Goal: Transaction & Acquisition: Purchase product/service

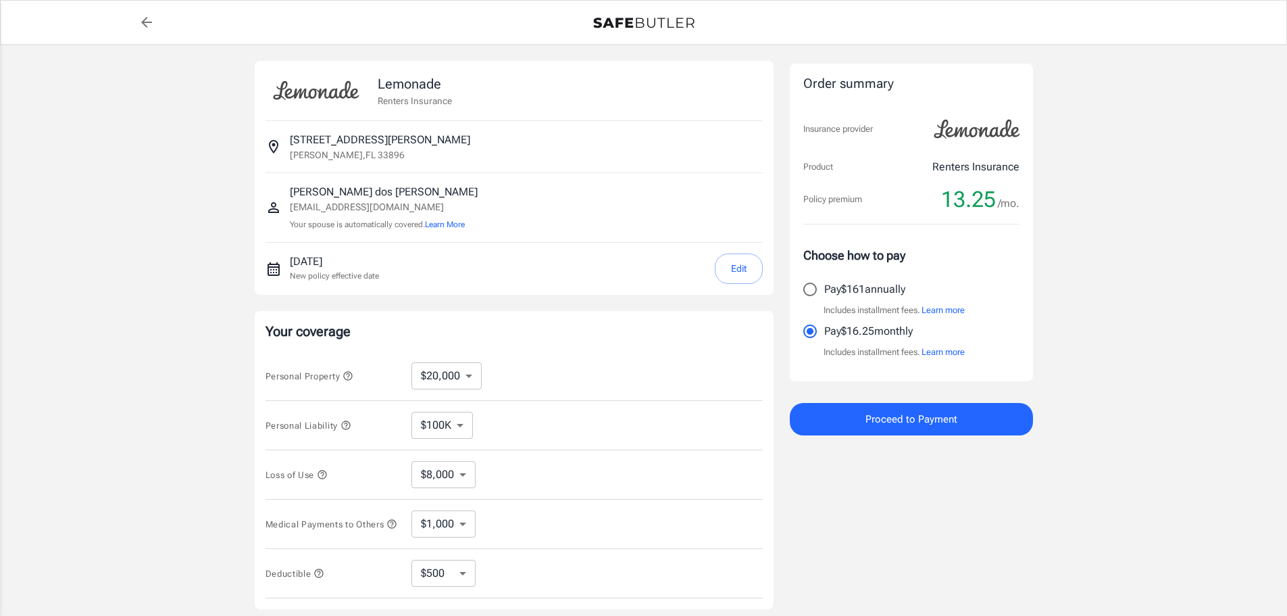
select select "20000"
select select "500"
click at [476, 372] on select "$10,000 $20,000 $30,000 $40,000 $50,000 $100K" at bounding box center [447, 375] width 70 height 27
select select "100000"
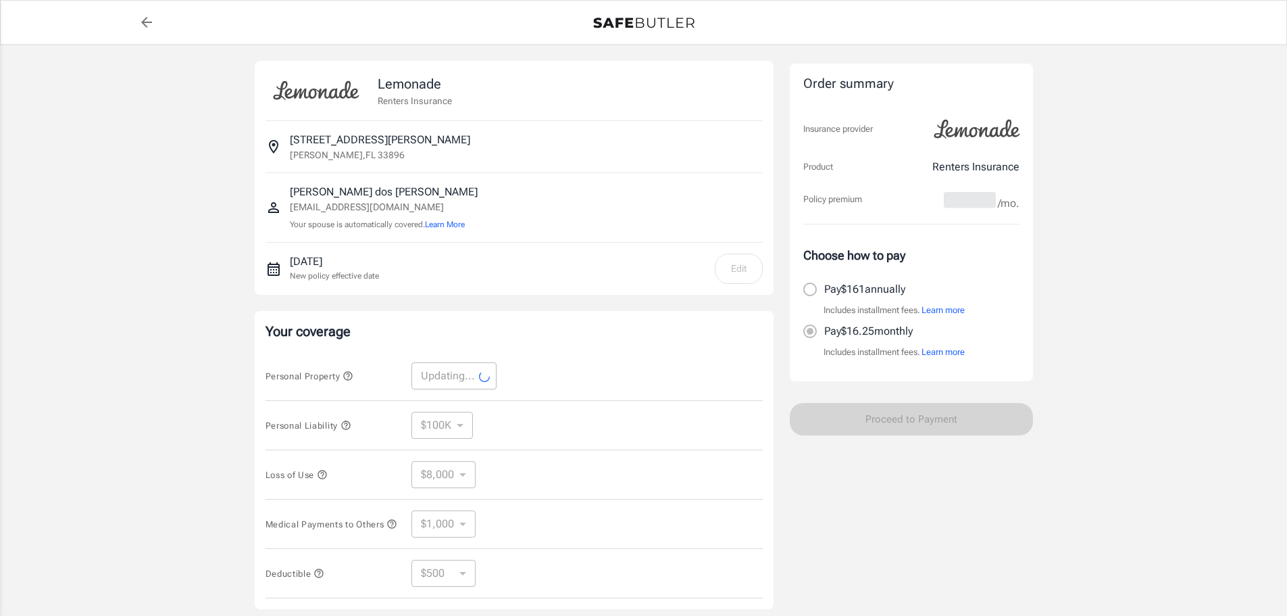
select select "100000"
select select "40000"
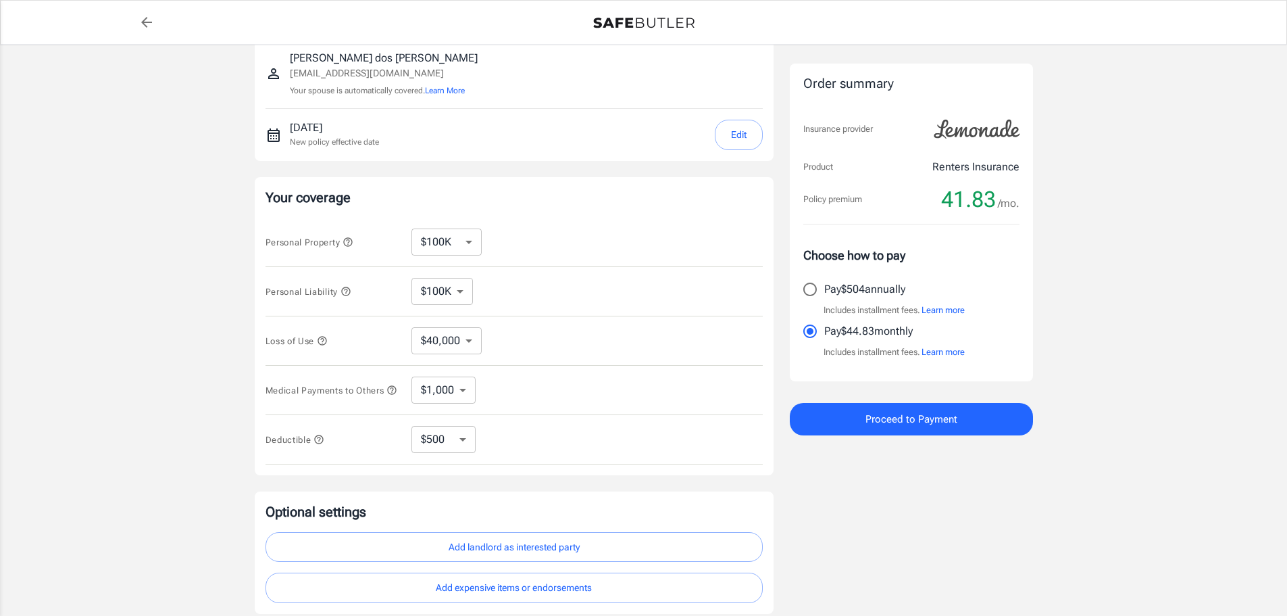
scroll to position [135, 0]
click at [461, 243] on select "$10,000 $20,000 $30,000 $40,000 $50,000 $100K" at bounding box center [447, 240] width 70 height 27
select select "10000"
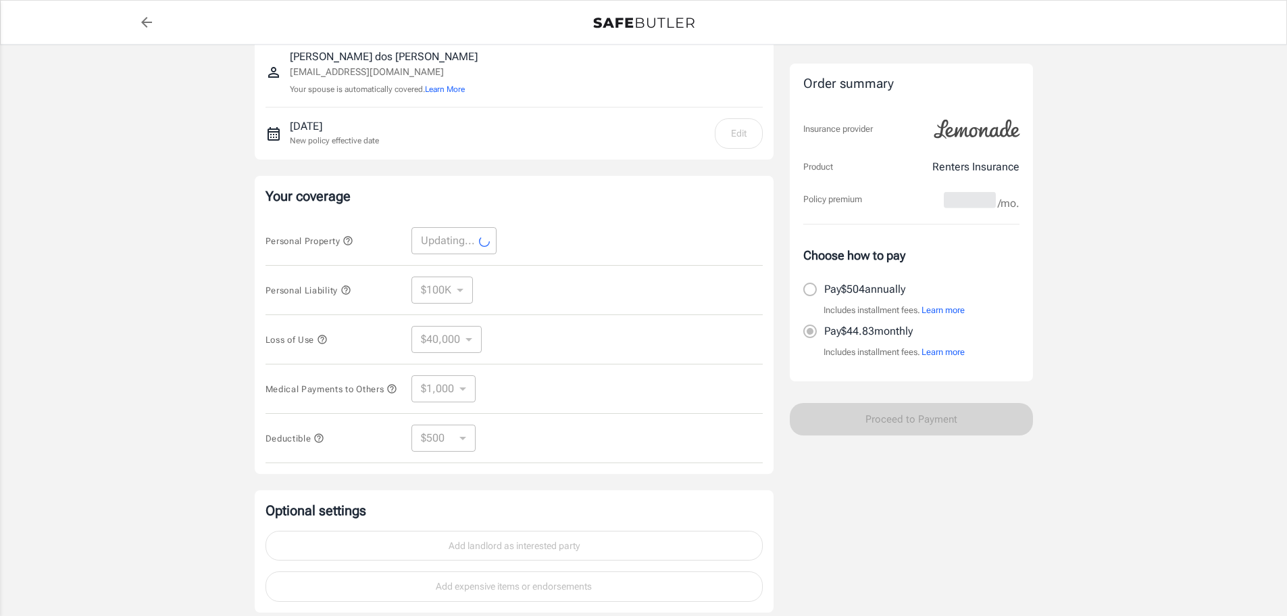
select select "10000"
select select "4000"
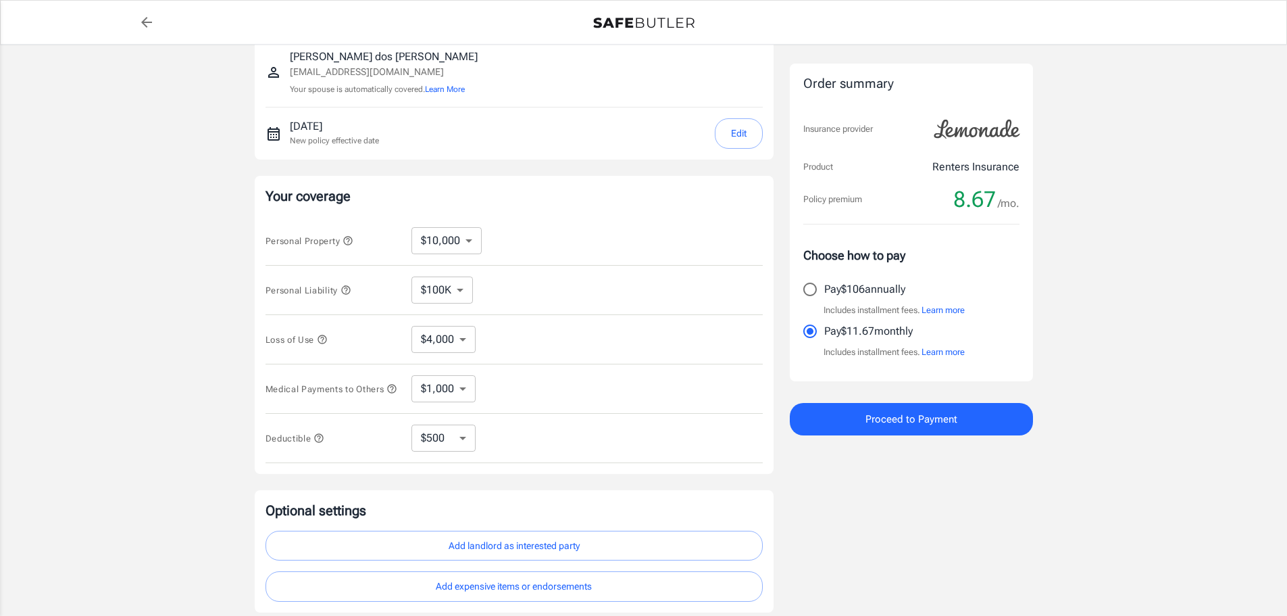
click at [349, 241] on icon "button" at bounding box center [348, 240] width 11 height 11
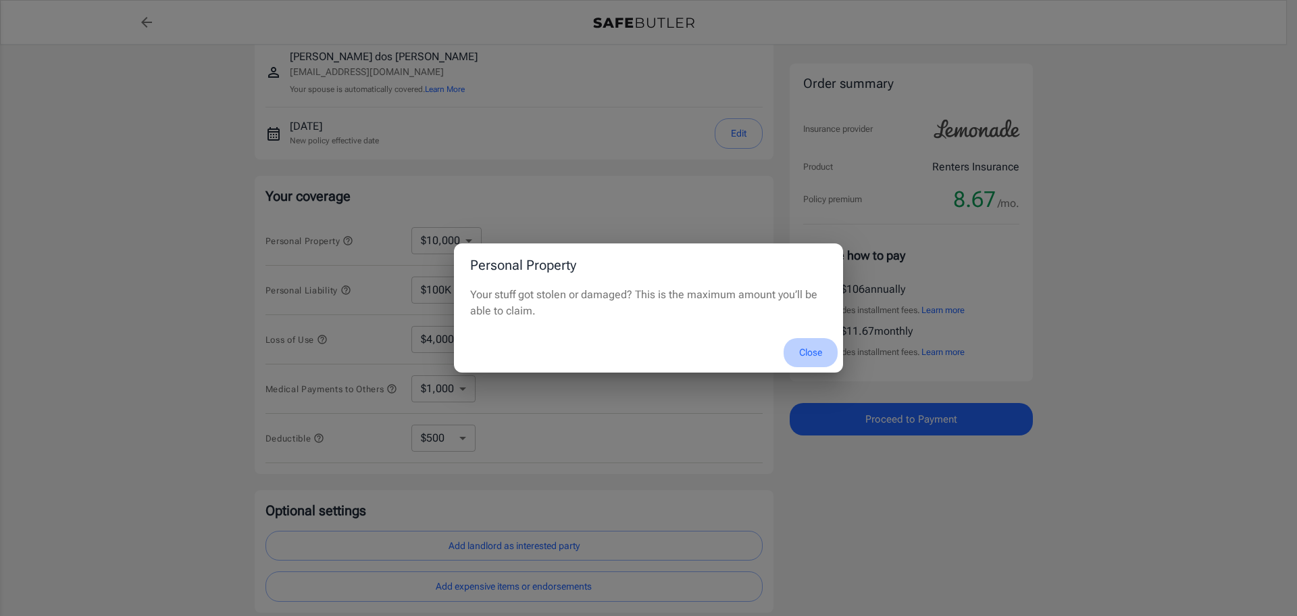
click at [812, 352] on button "Close" at bounding box center [811, 352] width 54 height 29
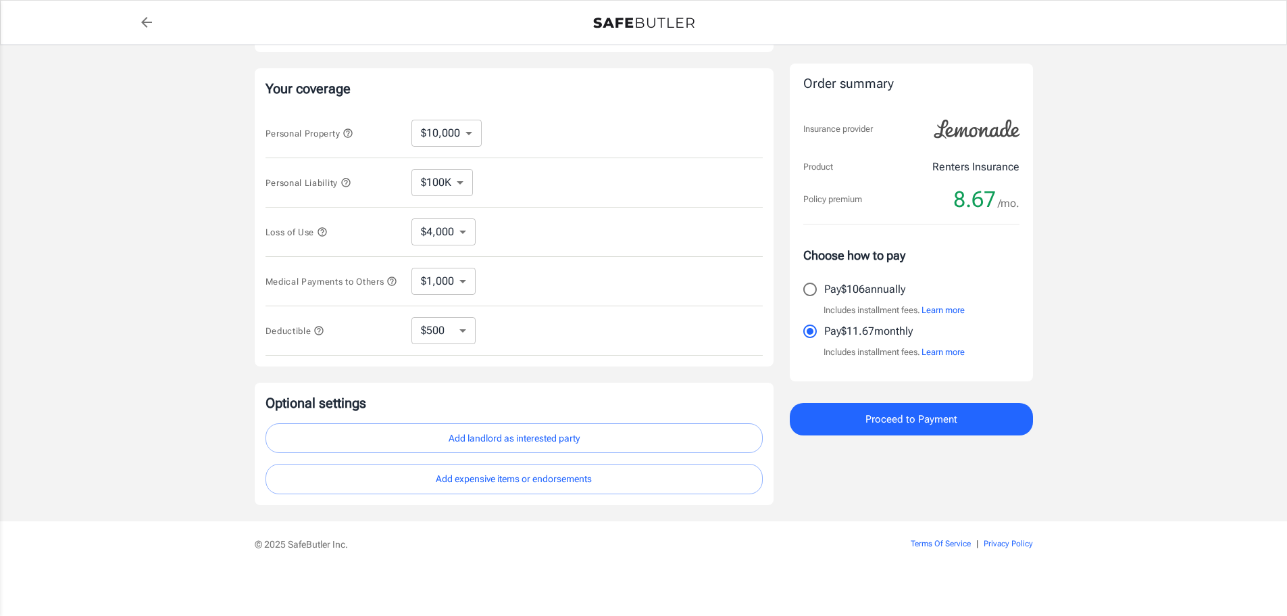
scroll to position [180, 0]
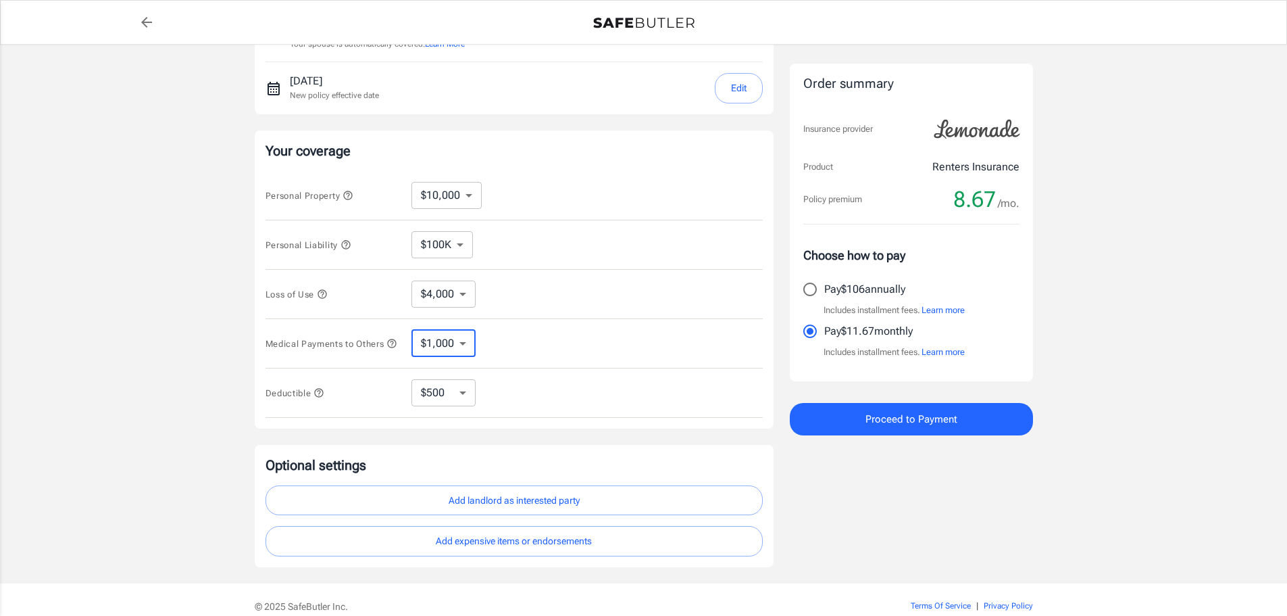
click at [460, 348] on select "$1,000 $2,000 $3,000 $4,000 $5,000" at bounding box center [444, 343] width 64 height 27
click at [527, 330] on div "Medical Payments to Others $1,000 $2,000 $3,000 $4,000 $5,000 ​" at bounding box center [514, 343] width 497 height 49
click at [466, 401] on select "$250 $500 $1,000" at bounding box center [444, 392] width 64 height 27
select select "250"
click at [462, 396] on select "$250 $500 $1,000" at bounding box center [444, 392] width 64 height 27
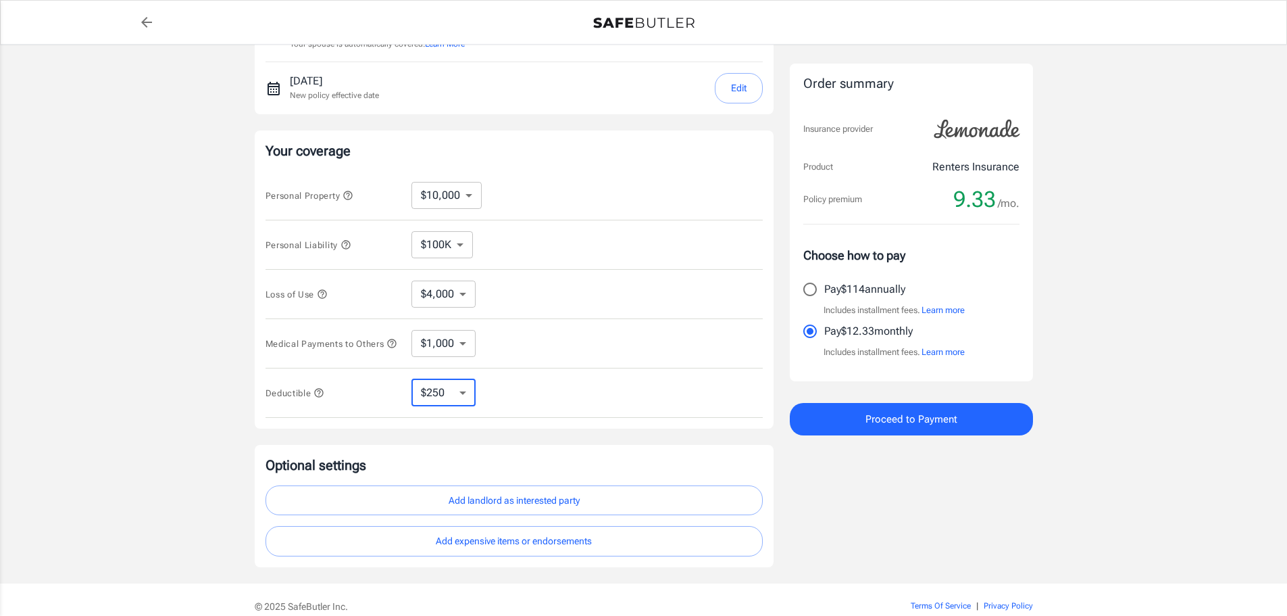
select select "1000"
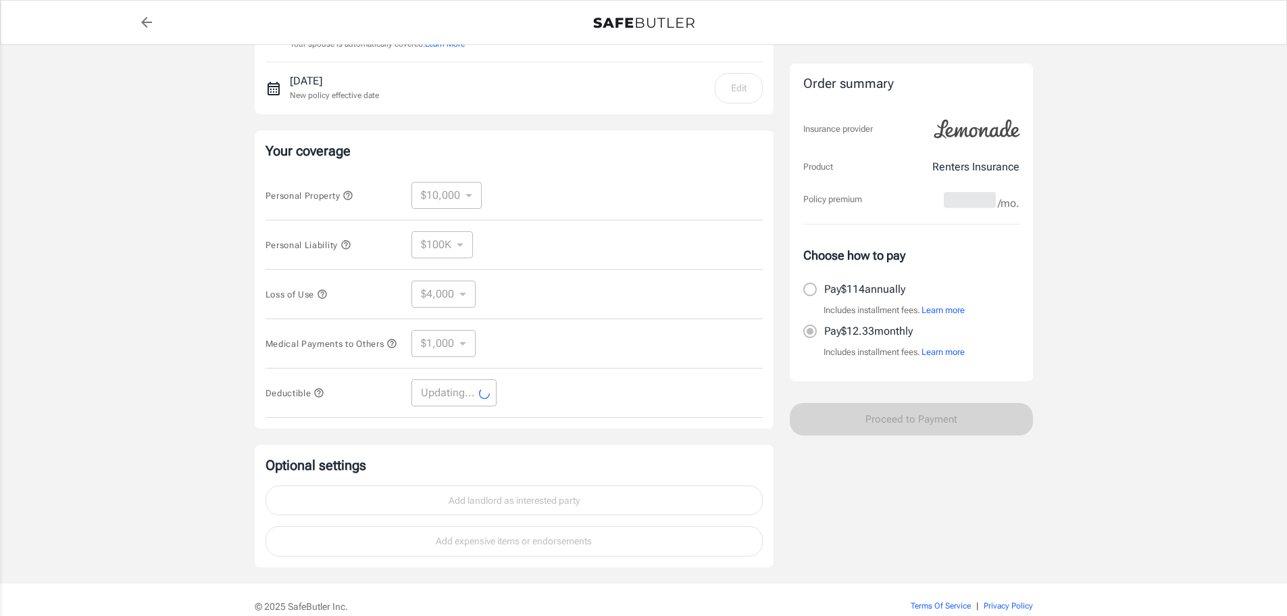
select select "1000"
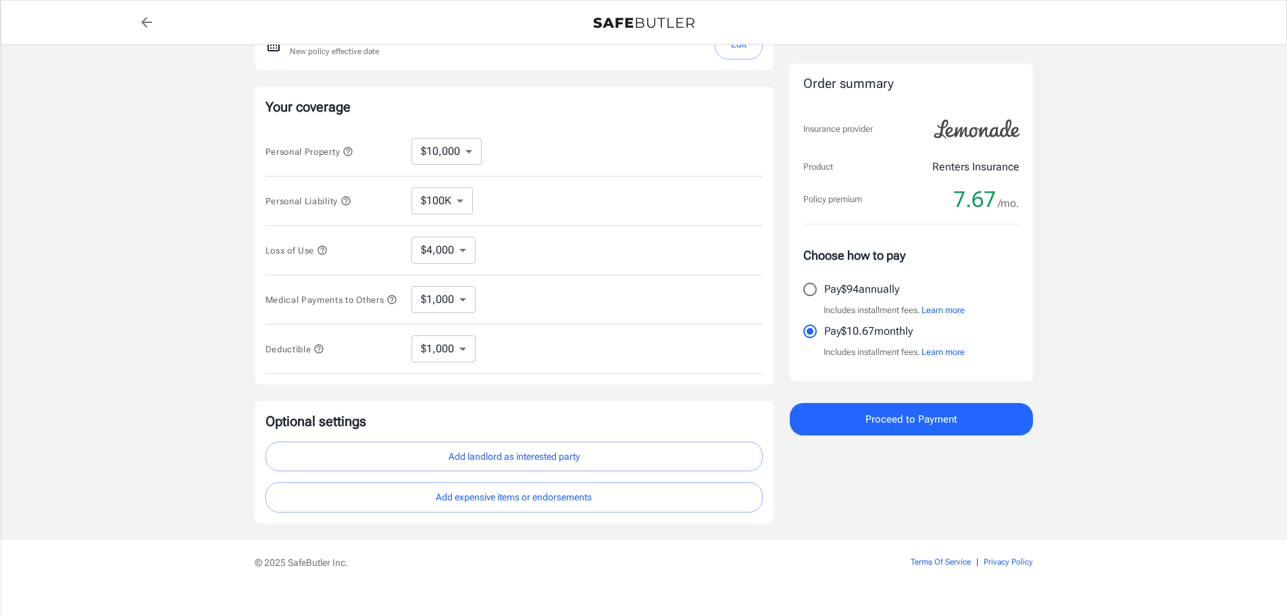
scroll to position [248, 0]
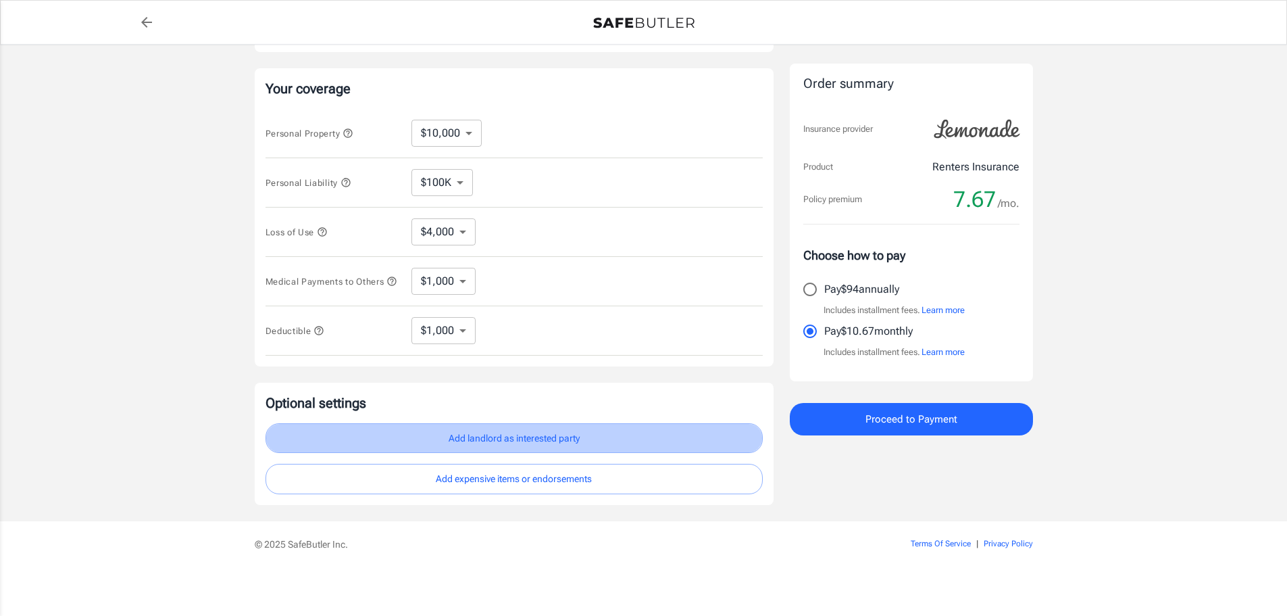
click at [520, 433] on button "Add landlord as interested party" at bounding box center [514, 438] width 497 height 30
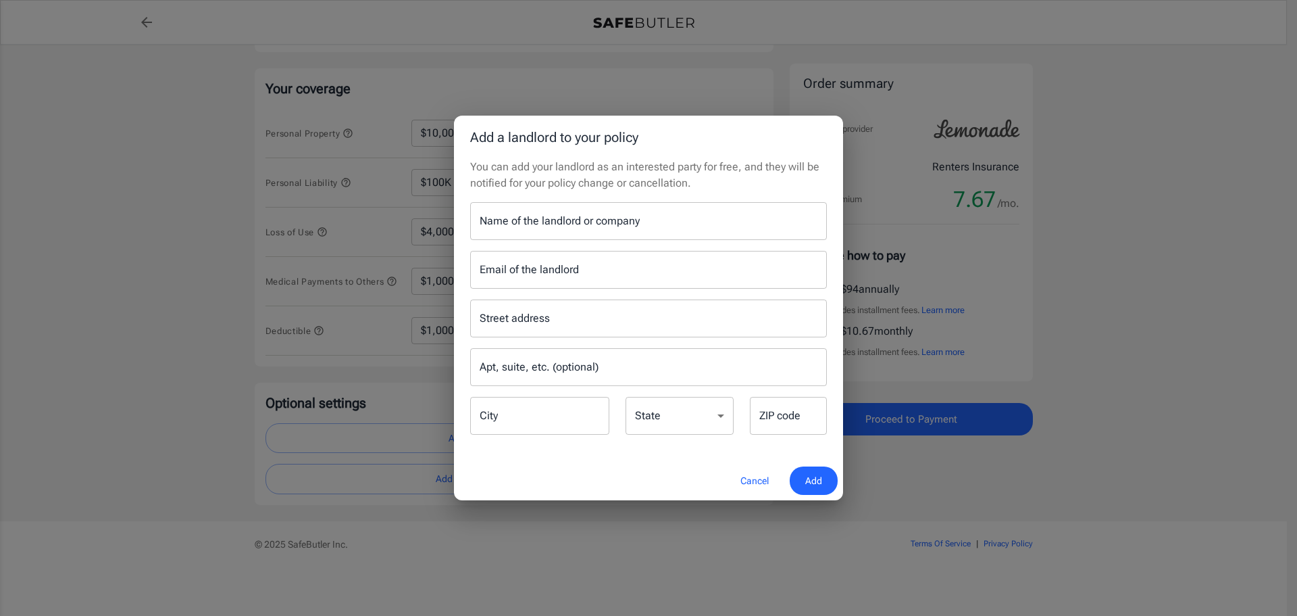
click at [520, 224] on input "Name of the landlord or company" at bounding box center [648, 221] width 357 height 38
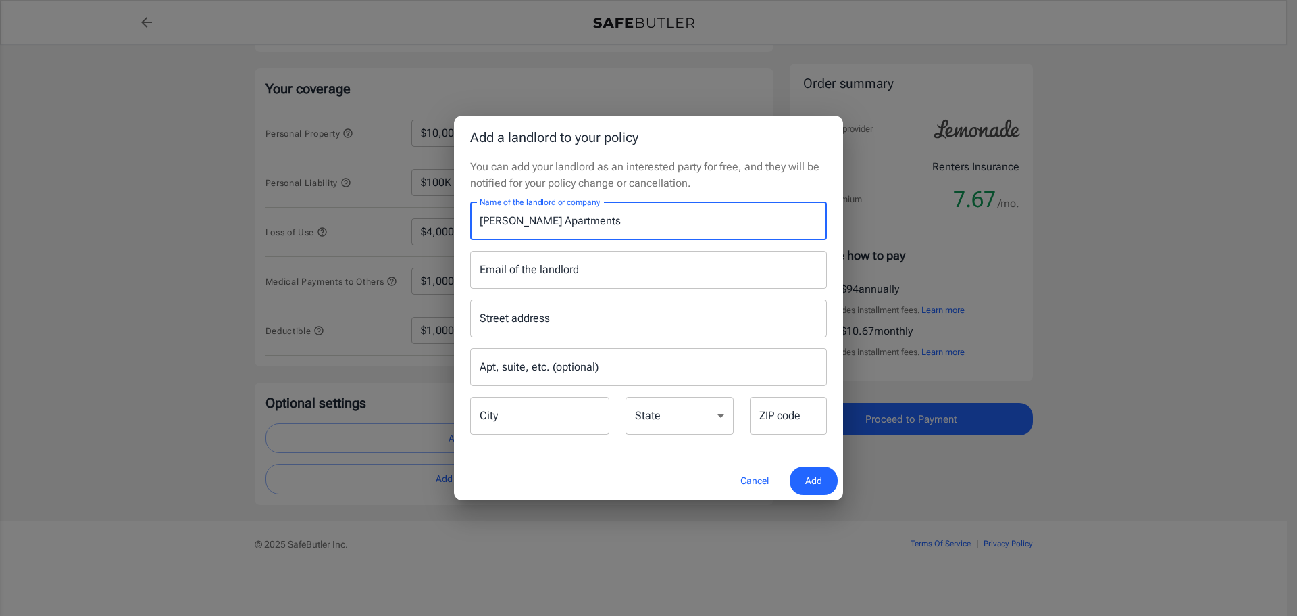
type input "[PERSON_NAME] Apartments"
click at [537, 272] on input "Email of the landlord" at bounding box center [648, 270] width 357 height 38
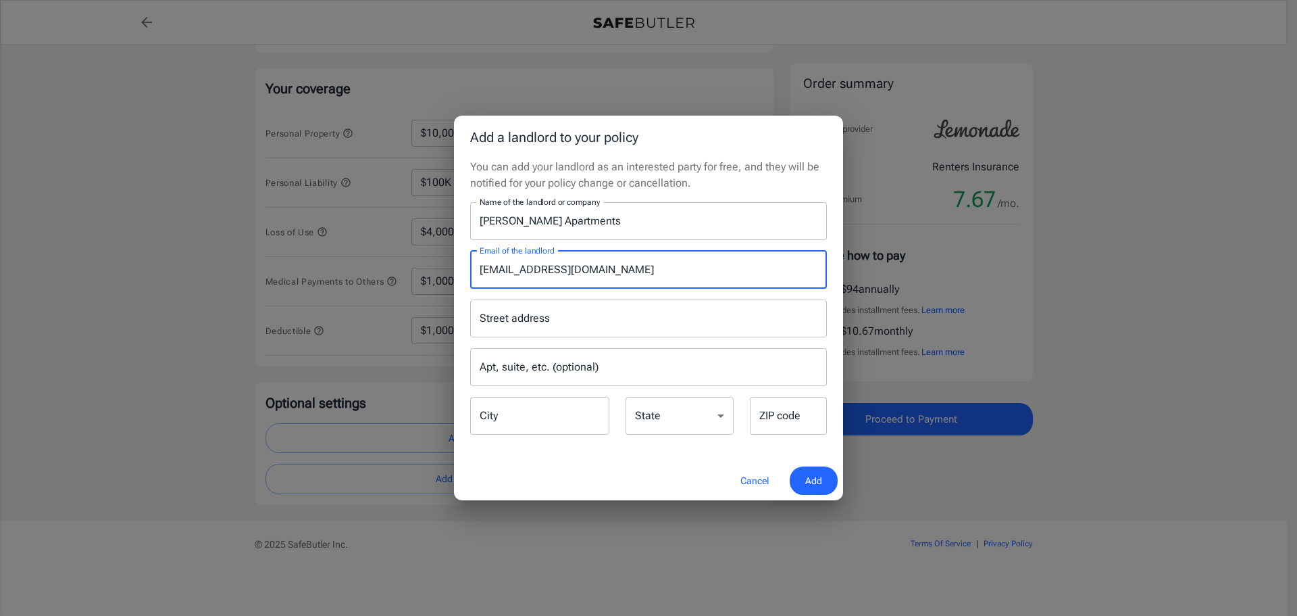
type input "[EMAIL_ADDRESS][DOMAIN_NAME]"
click at [529, 315] on input "Street address" at bounding box center [648, 318] width 345 height 26
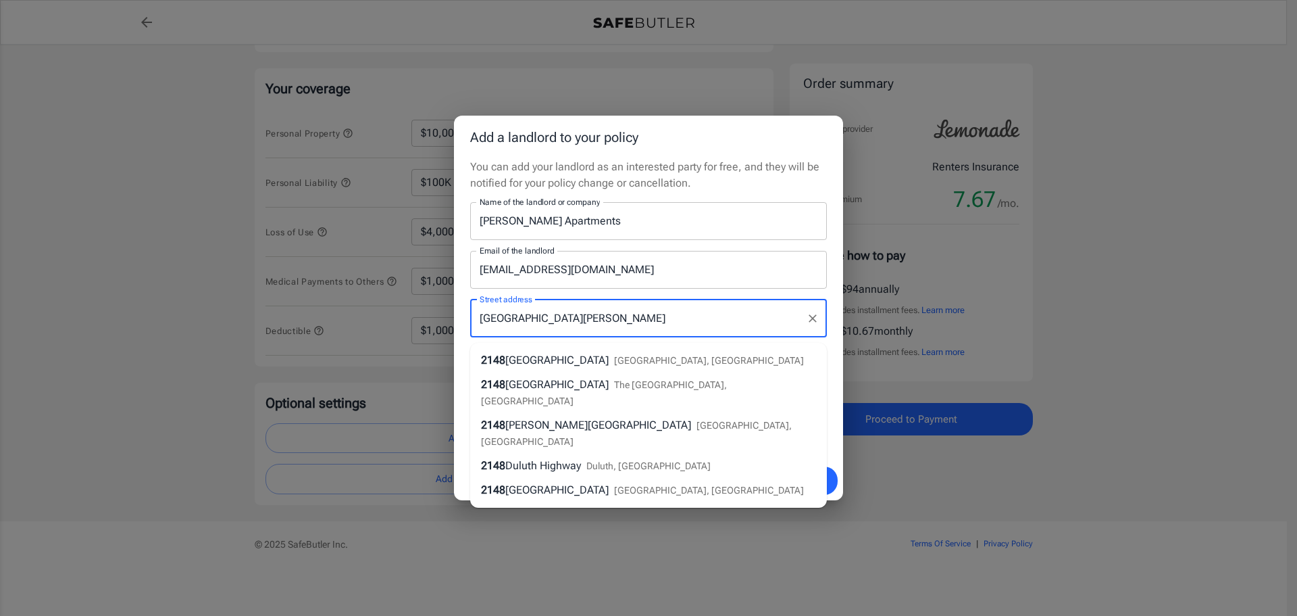
type input "[STREET_ADDRESS][PERSON_NAME]"
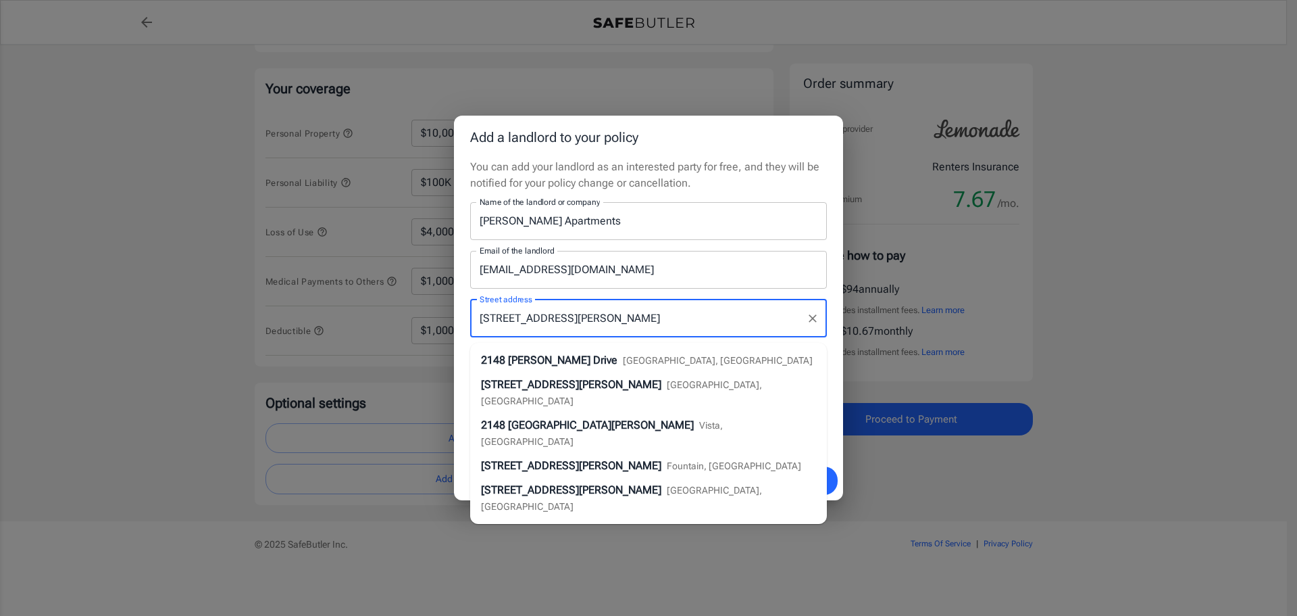
click at [530, 353] on span "Prado Drive" at bounding box center [562, 359] width 109 height 13
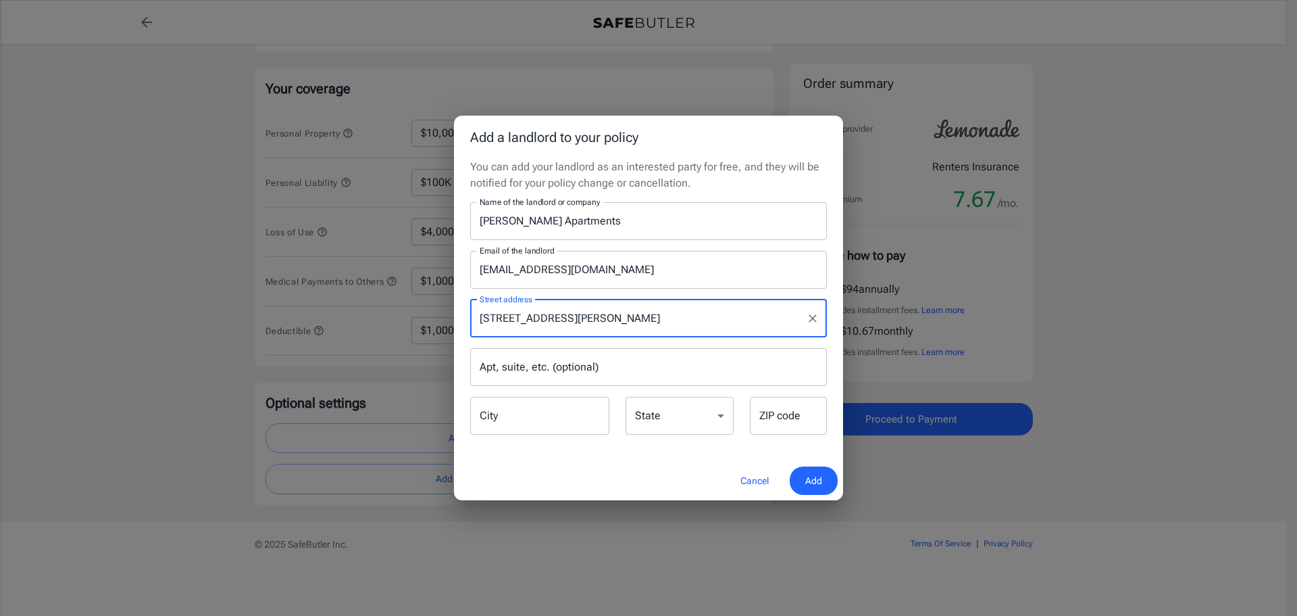
type input "[PERSON_NAME]"
select select "FL"
type input "33896"
type input "[STREET_ADDRESS][PERSON_NAME]"
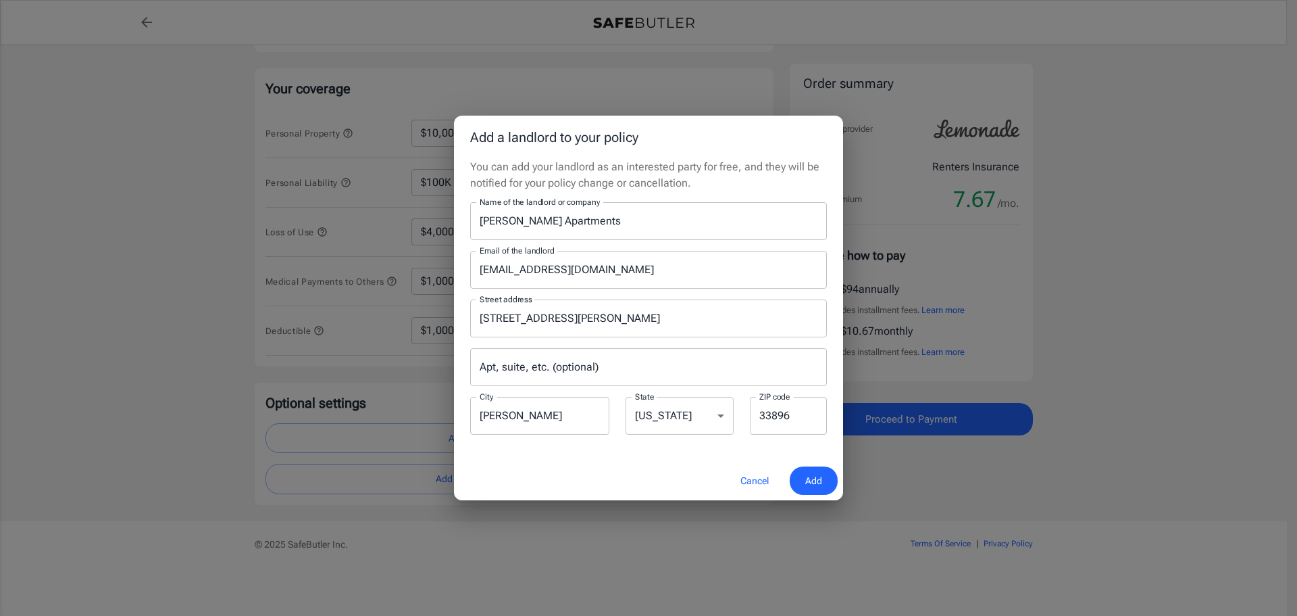
click at [524, 368] on input "Apt, suite, etc. (optional)" at bounding box center [648, 367] width 357 height 38
click at [814, 474] on span "Add" at bounding box center [814, 480] width 17 height 17
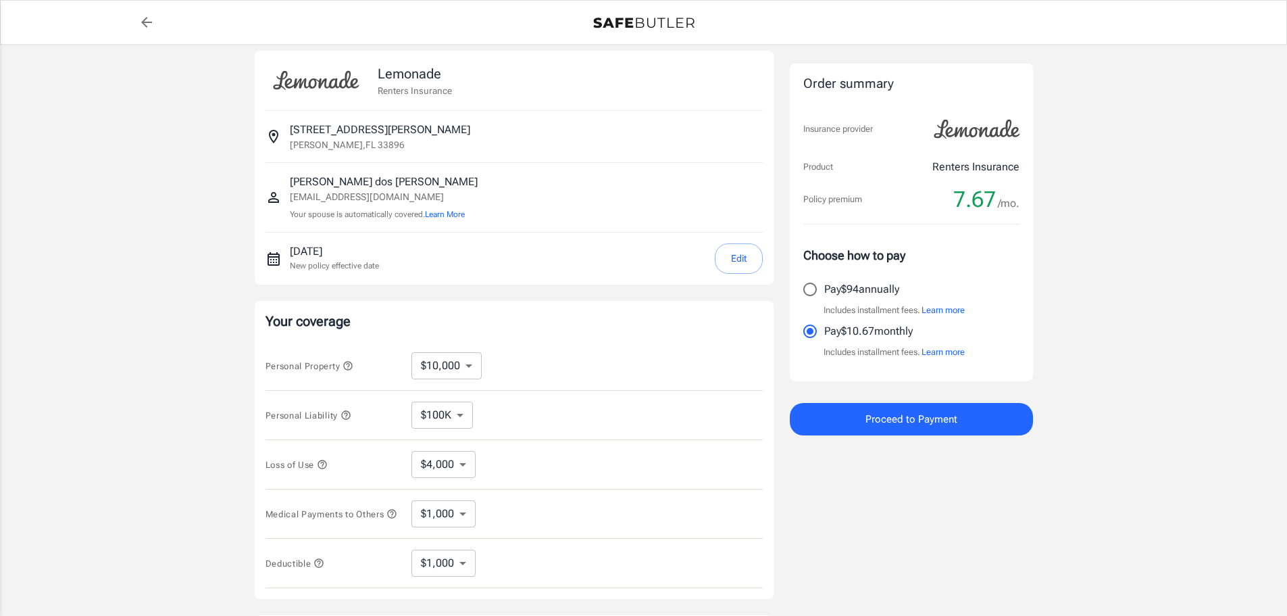
scroll to position [0, 0]
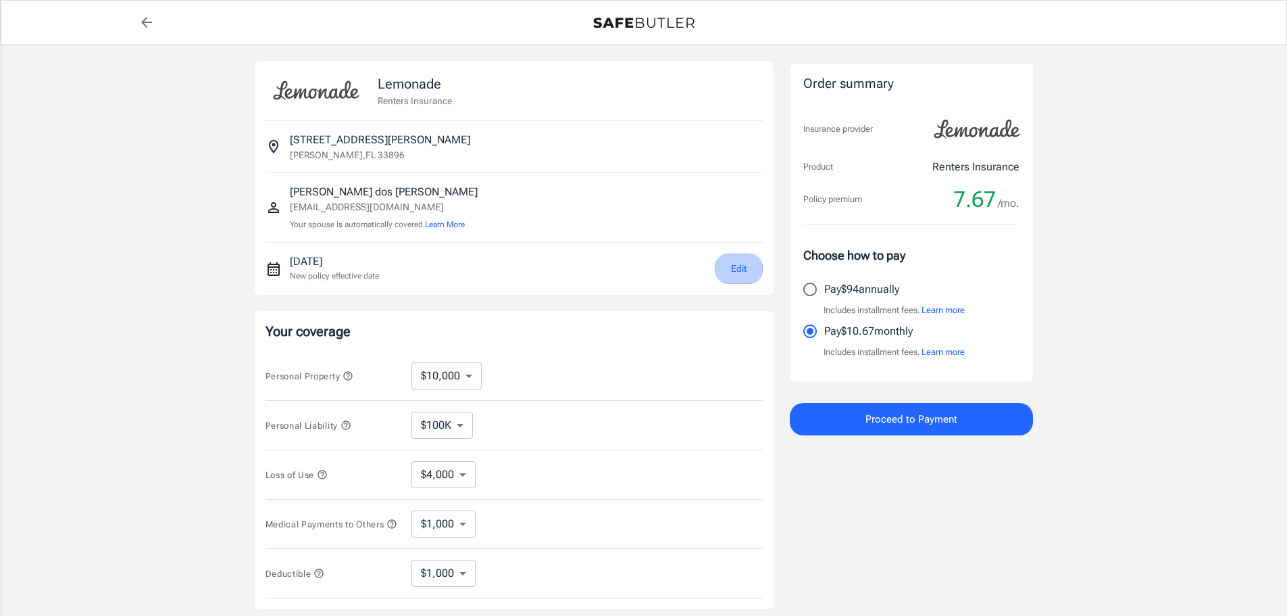
click at [732, 265] on button "Edit" at bounding box center [739, 268] width 48 height 30
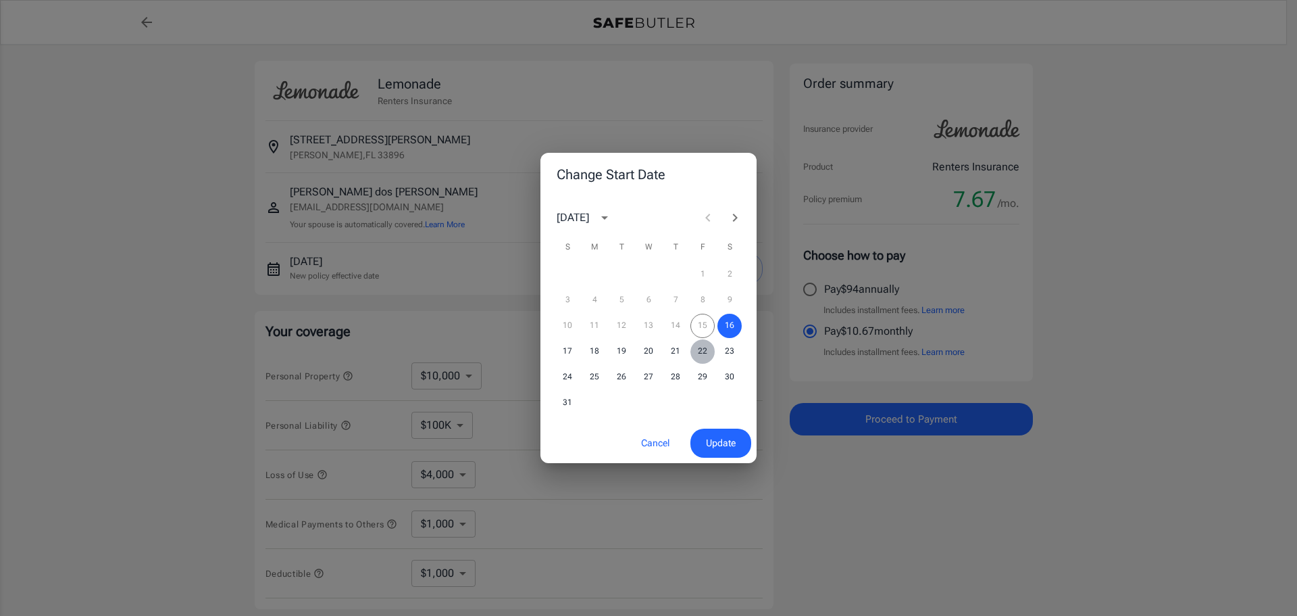
click at [704, 349] on button "22" at bounding box center [703, 351] width 24 height 24
click at [712, 441] on span "Update" at bounding box center [721, 443] width 30 height 17
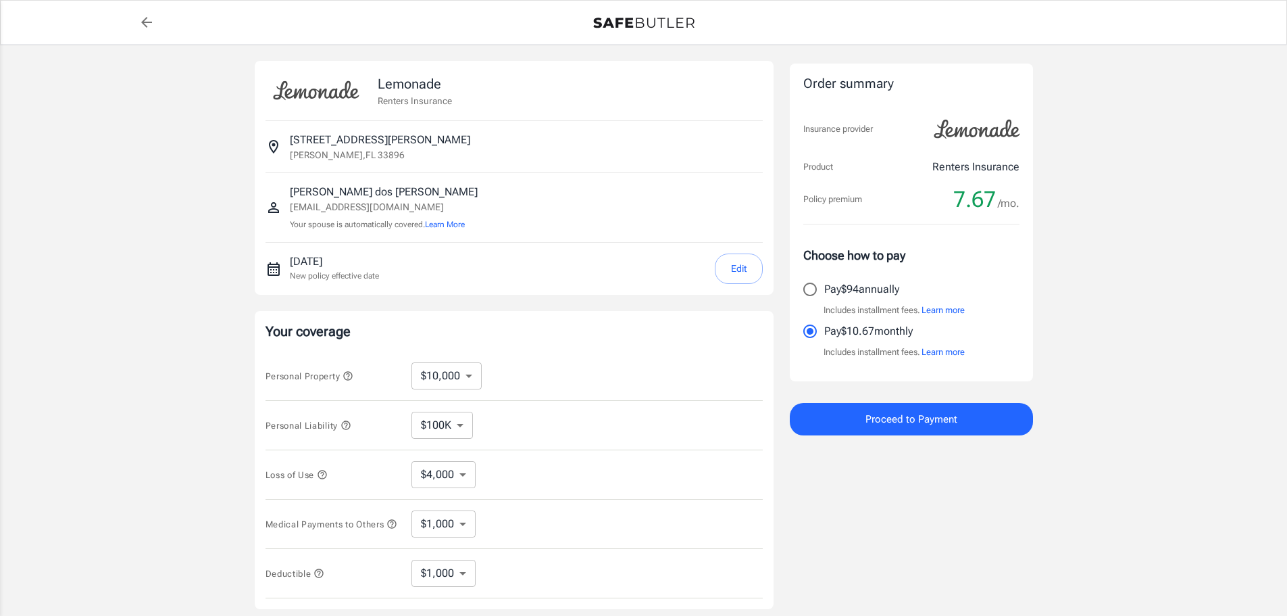
click at [332, 147] on p "[STREET_ADDRESS][PERSON_NAME]" at bounding box center [380, 140] width 180 height 16
click at [302, 85] on img at bounding box center [316, 91] width 101 height 38
click at [143, 26] on icon "back to quotes" at bounding box center [147, 22] width 16 height 16
select select "1000"
click at [339, 139] on p "[STREET_ADDRESS][PERSON_NAME]" at bounding box center [380, 140] width 180 height 16
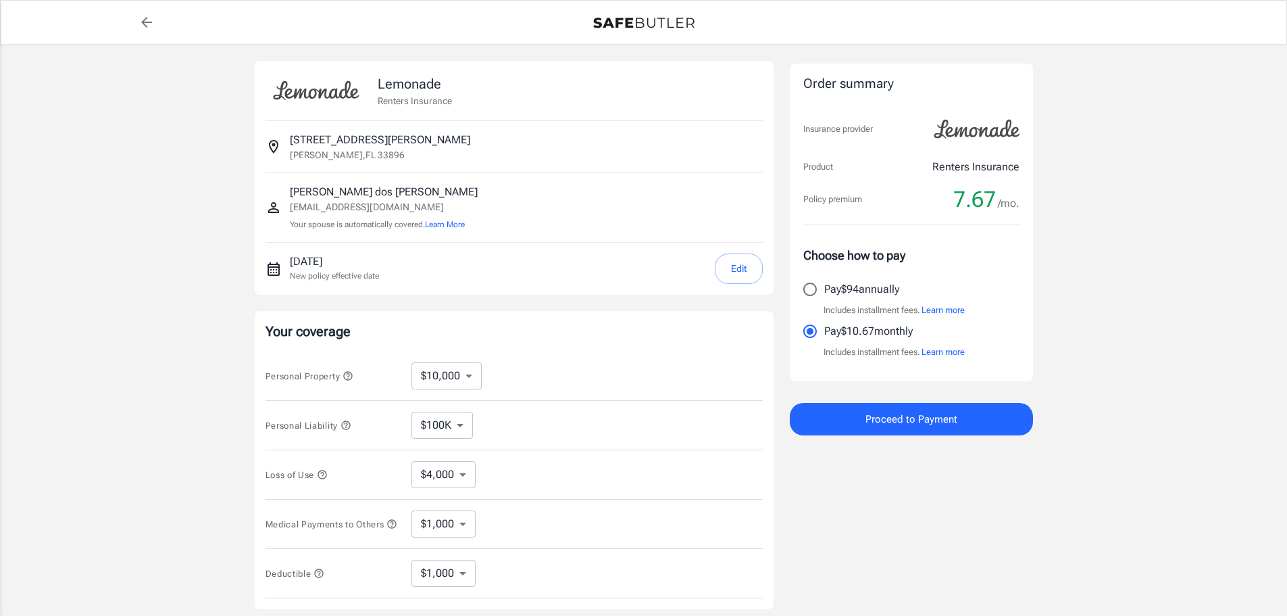
click at [270, 144] on icon "Insured address" at bounding box center [273, 147] width 9 height 14
click at [917, 421] on span "Proceed to Payment" at bounding box center [912, 419] width 92 height 18
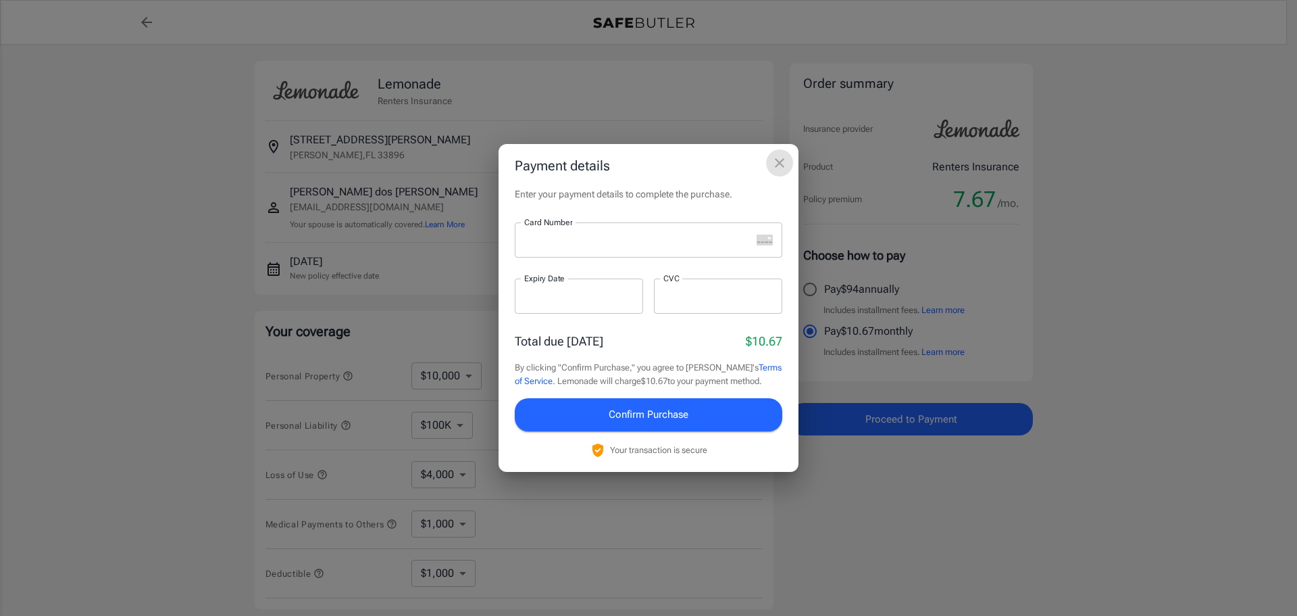
click at [779, 162] on icon "close" at bounding box center [780, 163] width 16 height 16
